Goal: Information Seeking & Learning: Learn about a topic

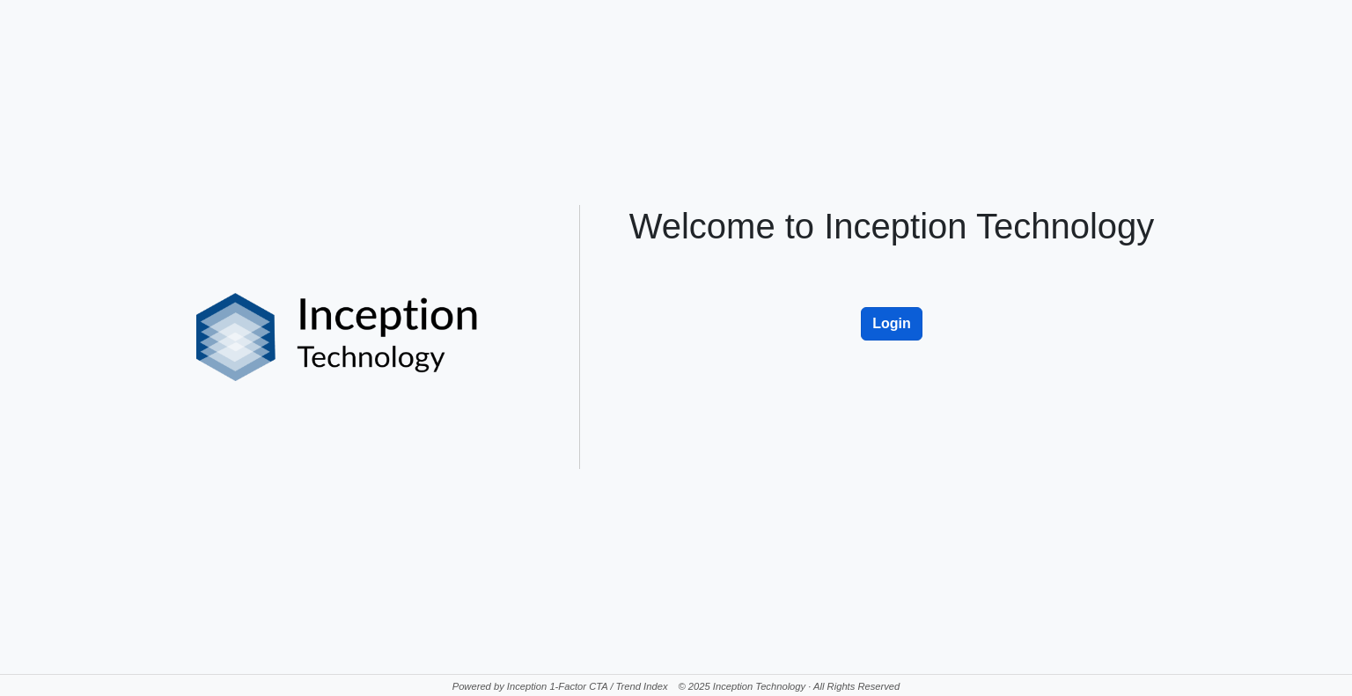
click at [895, 317] on button "Login" at bounding box center [892, 323] width 62 height 33
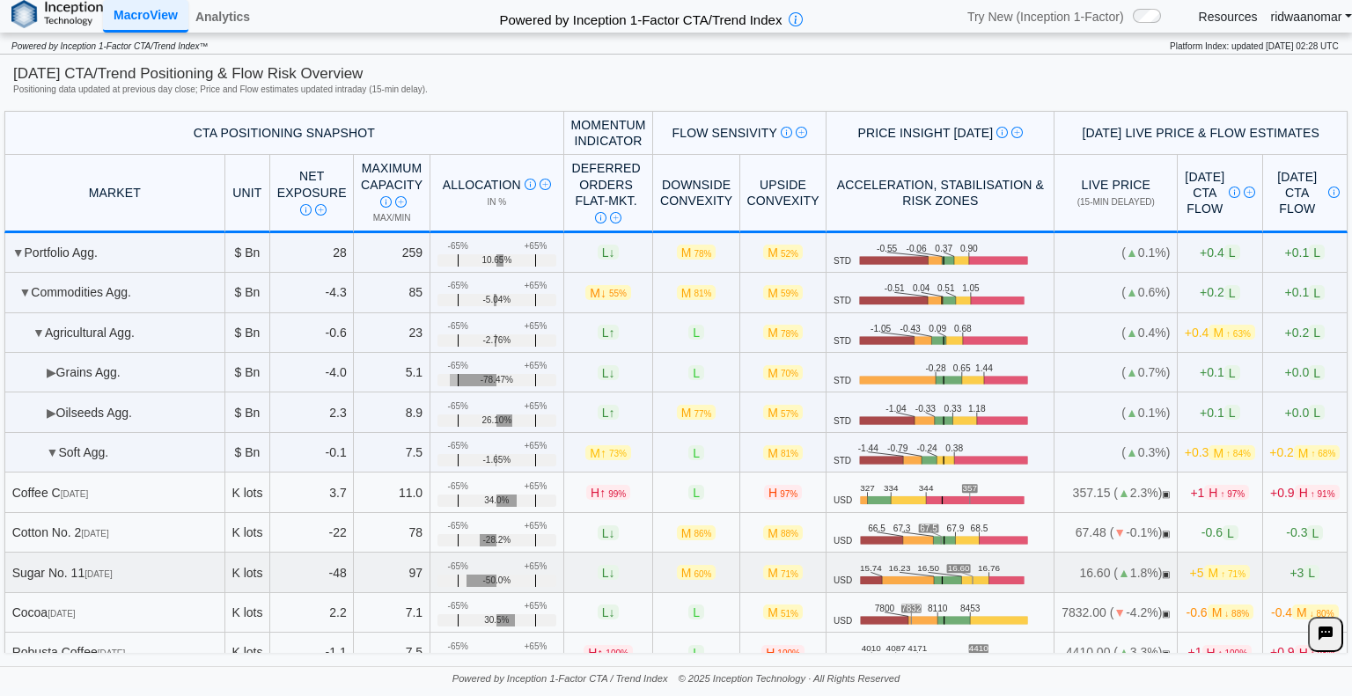
scroll to position [264, 0]
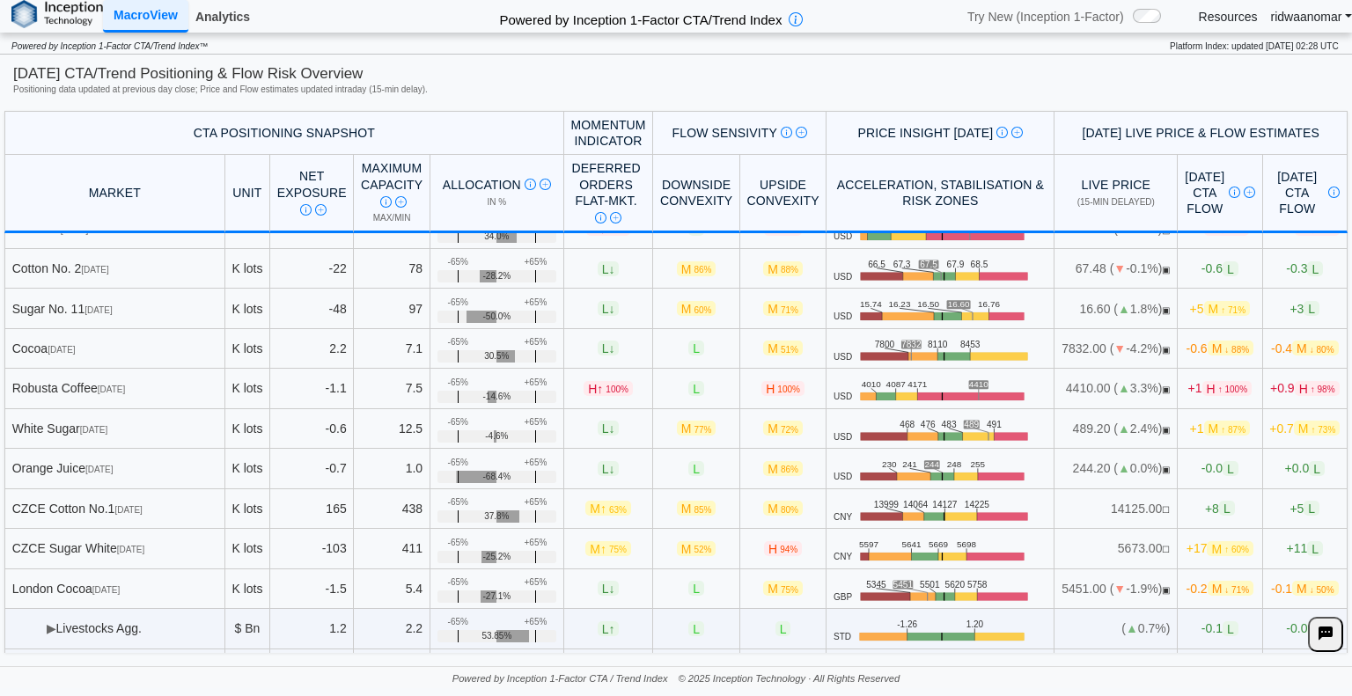
click at [232, 20] on link "Analytics" at bounding box center [222, 17] width 69 height 30
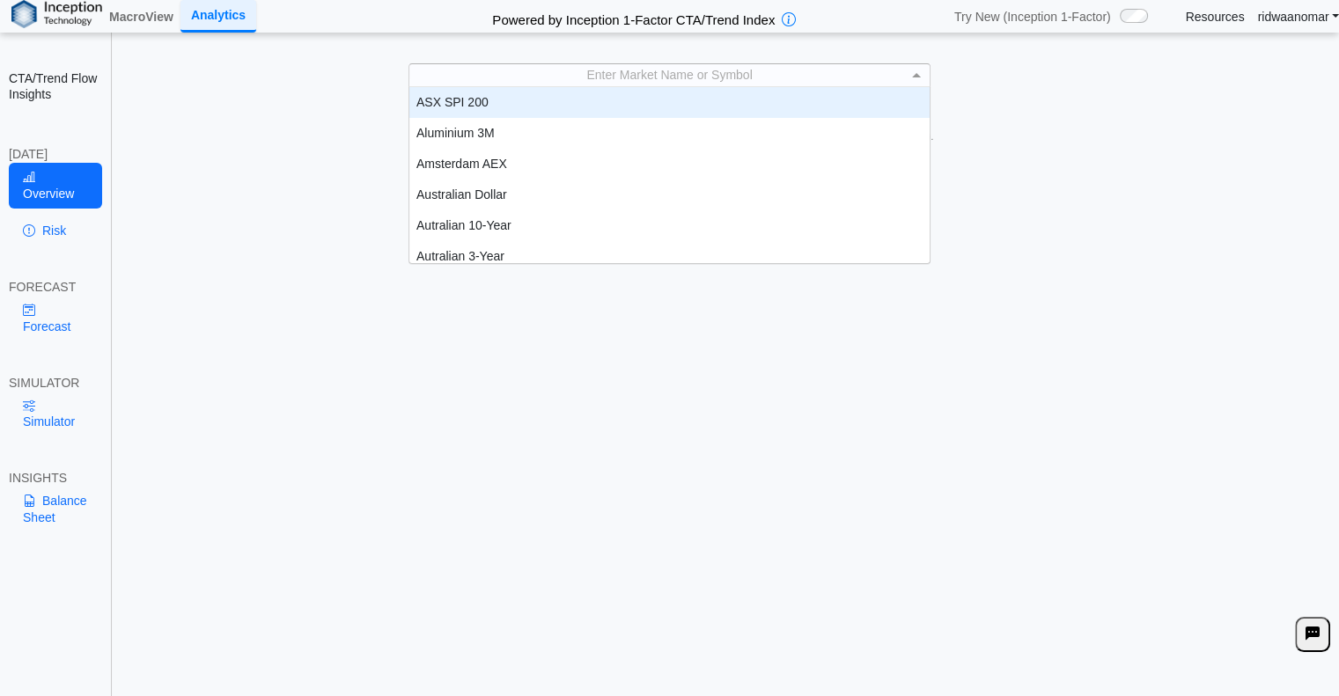
click at [673, 72] on div "Enter Market Name or Symbol" at bounding box center [668, 75] width 519 height 22
type input "***"
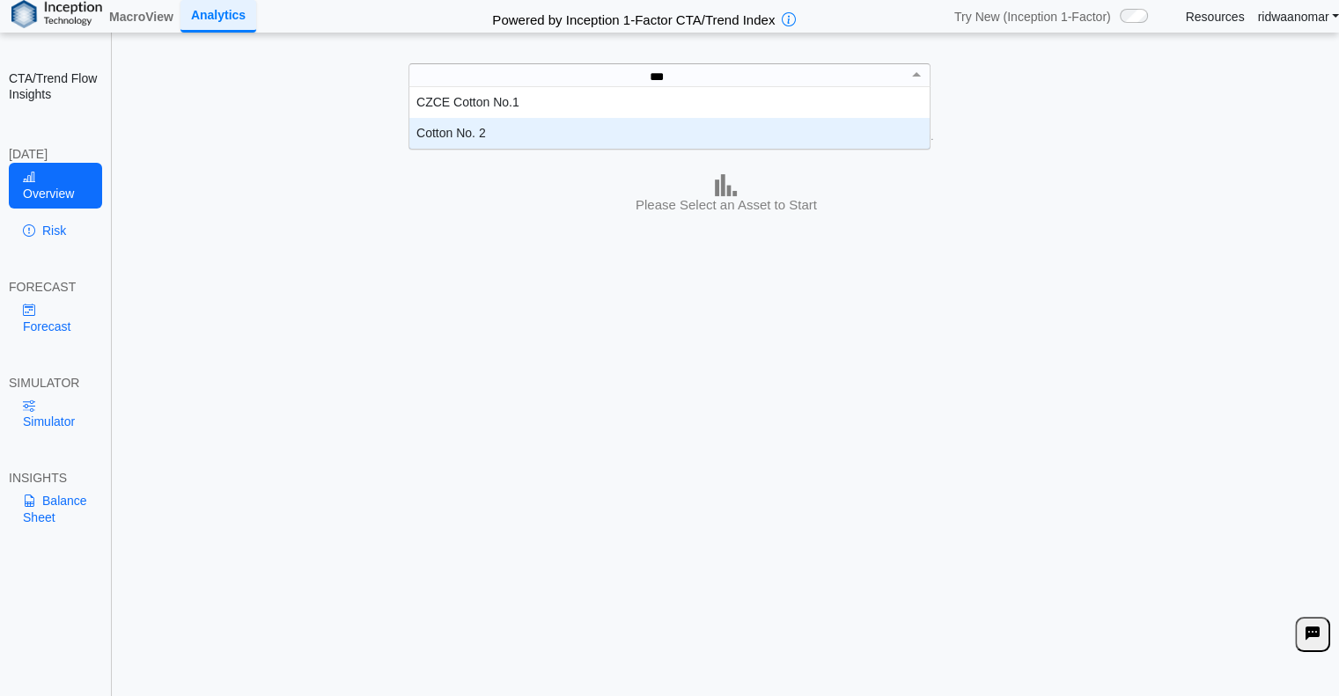
click at [610, 136] on div "Cotton No. 2" at bounding box center [669, 133] width 520 height 31
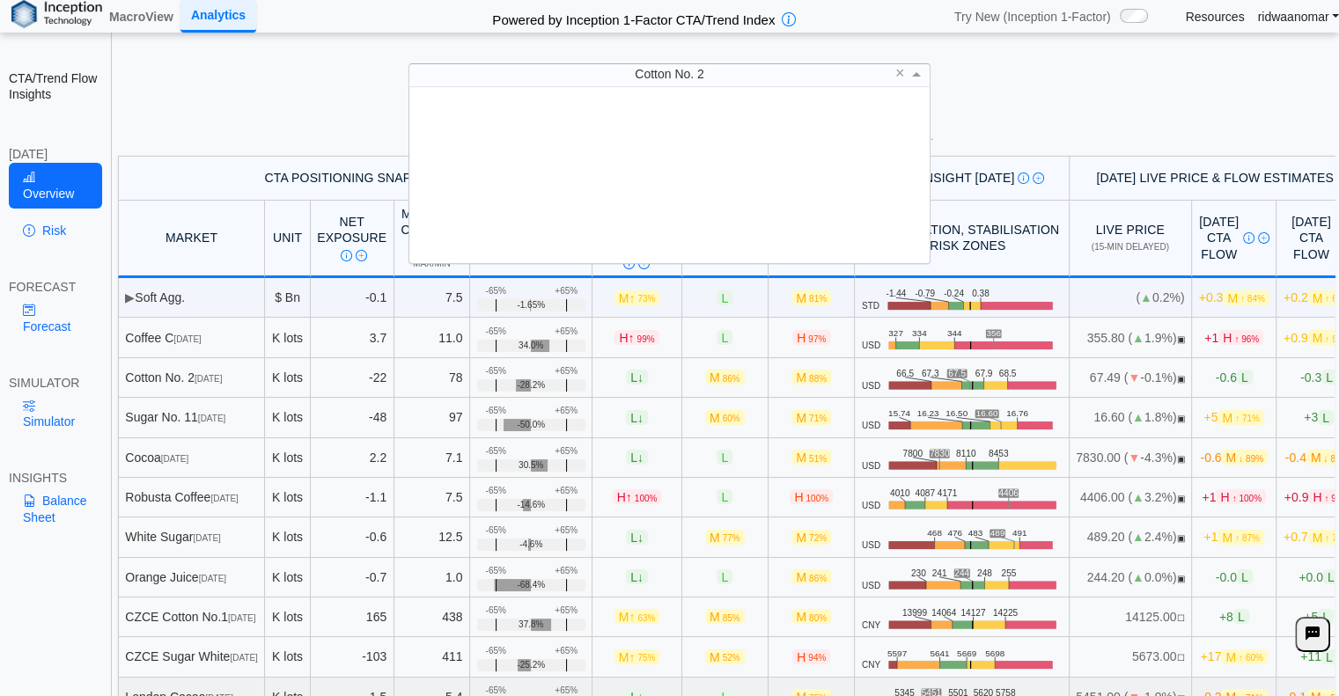
scroll to position [655, 0]
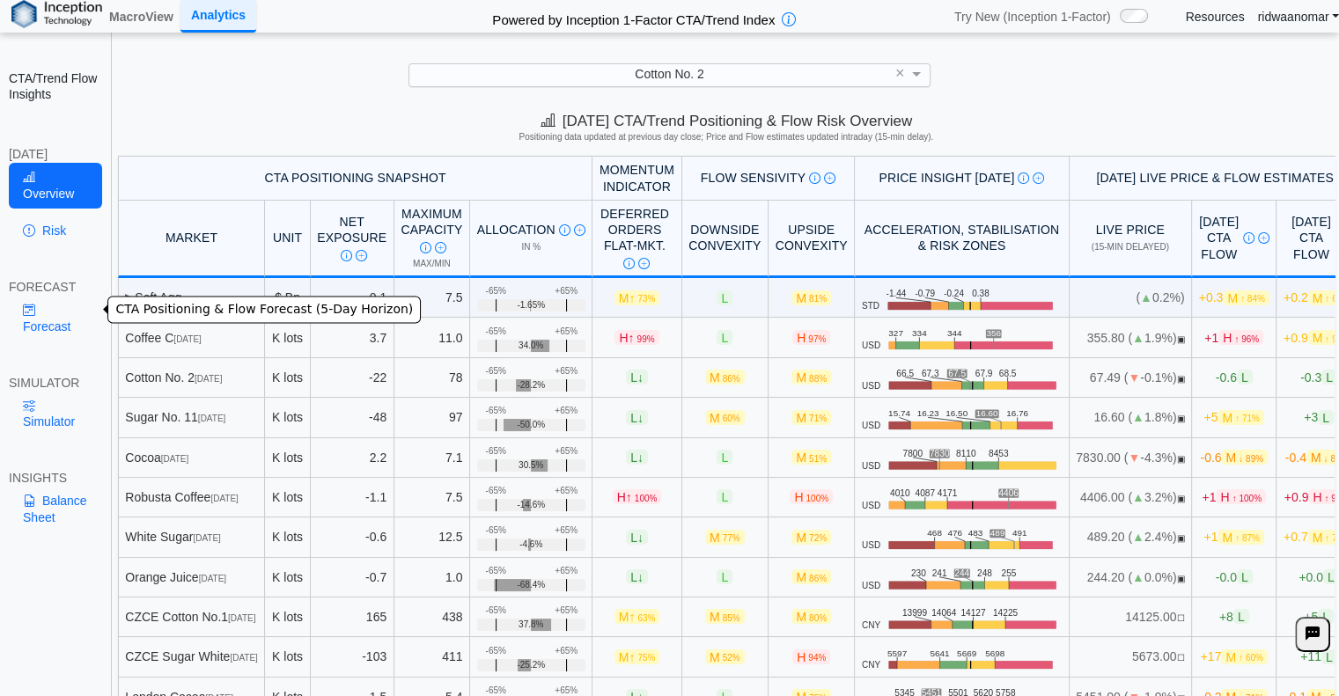
click at [76, 322] on link "Forecast" at bounding box center [55, 318] width 93 height 46
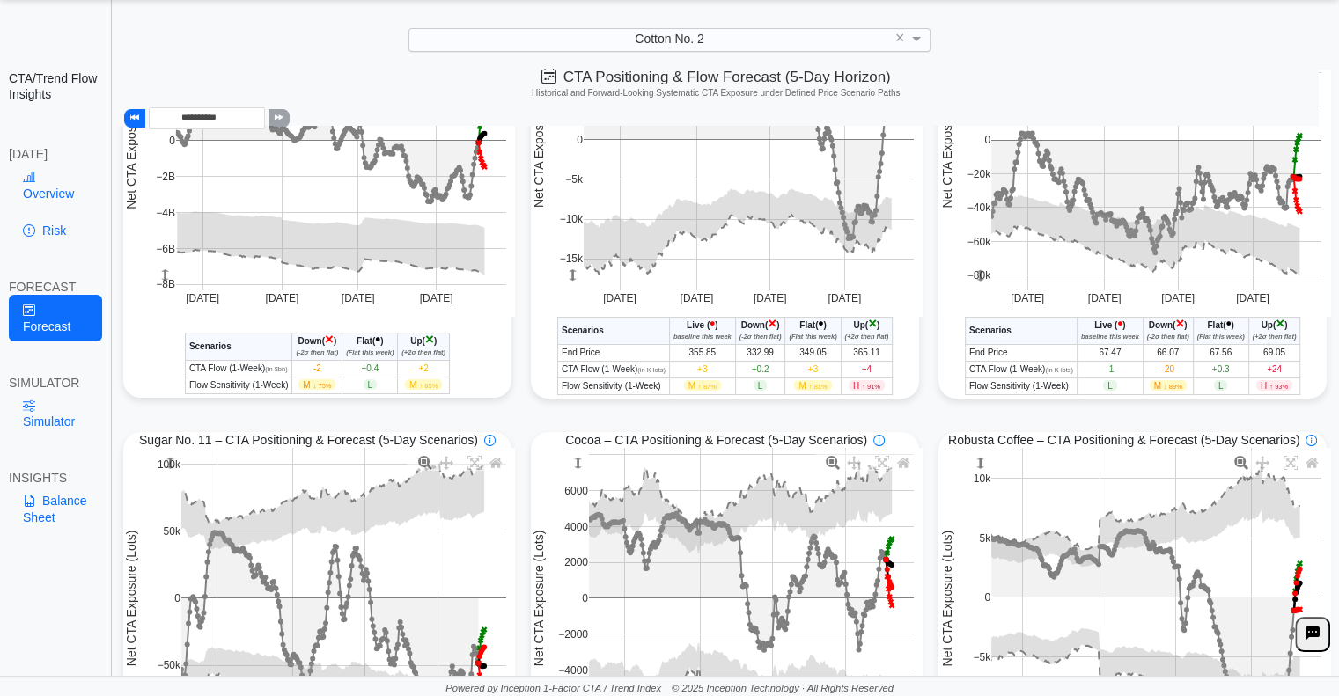
scroll to position [88, 0]
